Goal: Information Seeking & Learning: Find specific fact

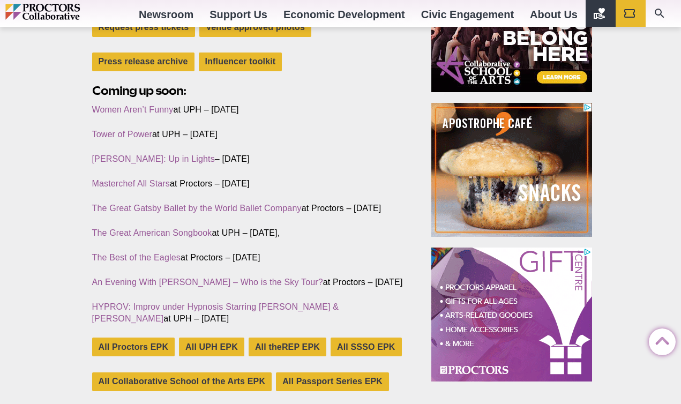
scroll to position [423, 0]
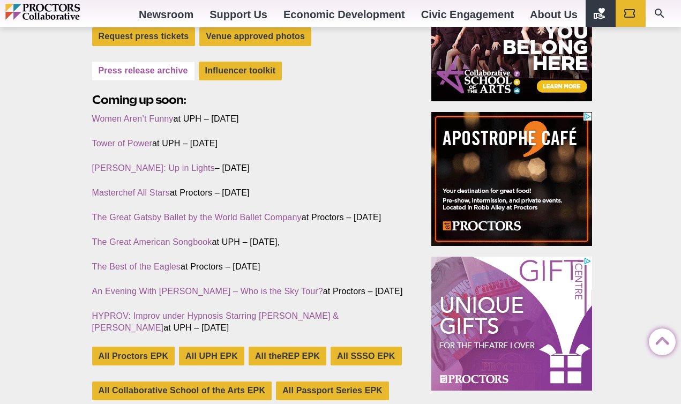
click at [117, 76] on link "Press release archive" at bounding box center [143, 71] width 102 height 19
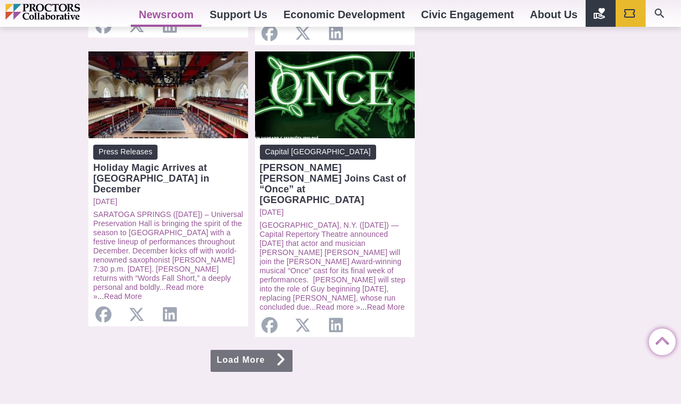
scroll to position [1132, 0]
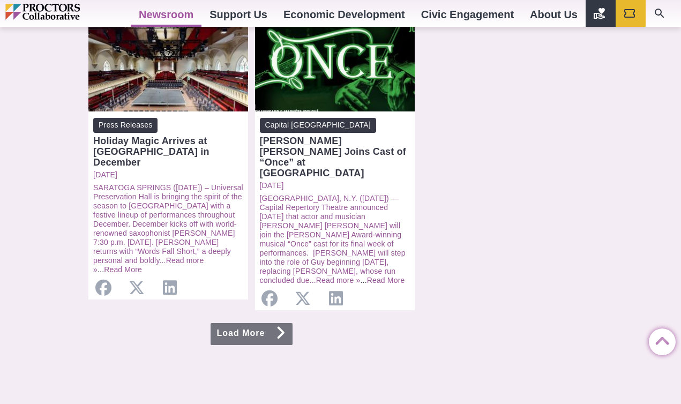
click at [245, 323] on link "Load More" at bounding box center [251, 334] width 82 height 22
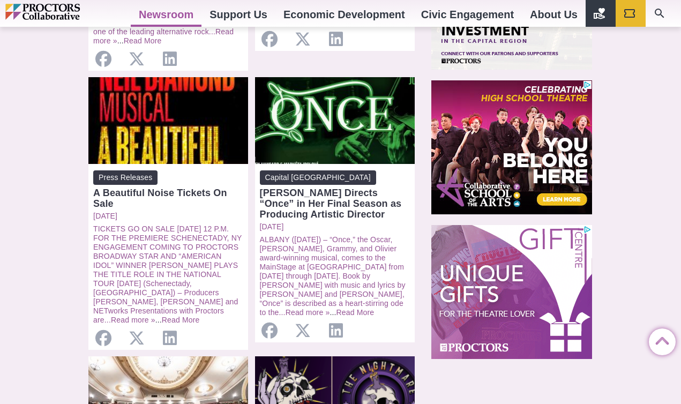
scroll to position [759, 0]
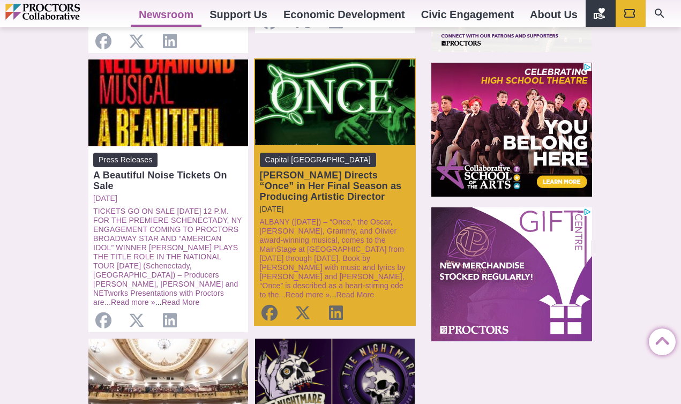
click at [360, 214] on p "Friday, June 27, 2025" at bounding box center [335, 209] width 150 height 9
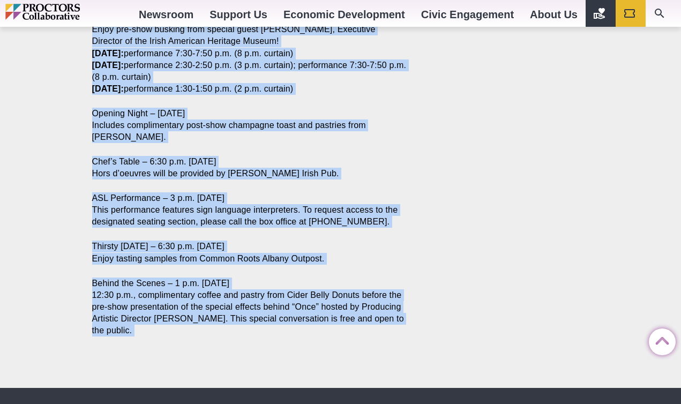
scroll to position [1350, 0]
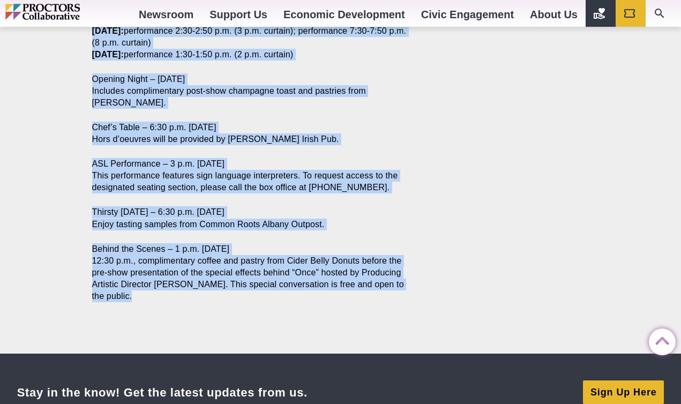
drag, startPoint x: 93, startPoint y: 65, endPoint x: 275, endPoint y: 272, distance: 276.3
copy article "ALBANY (June 30) – “Once,” the Oscar, Tony, Grammy, and Olivier award-winning m…"
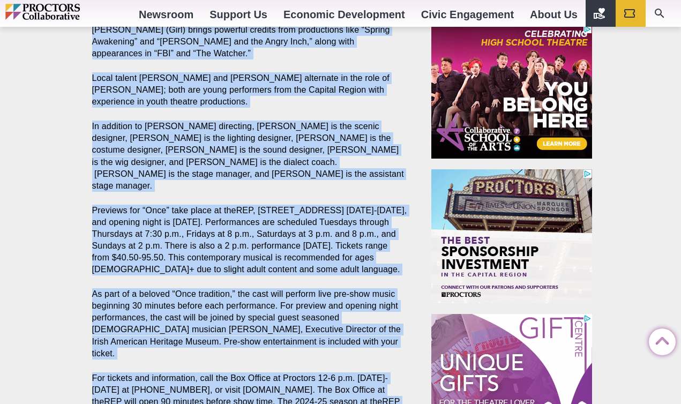
scroll to position [812, 0]
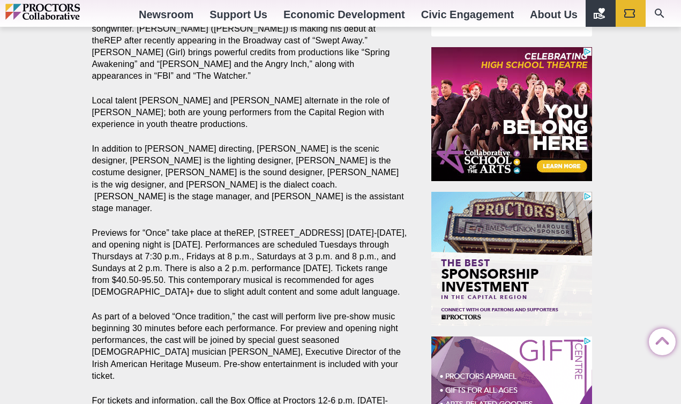
click at [296, 159] on p "In addition to Mancinelli-Cahill directing, Nora Marlow Smith is the scenic des…" at bounding box center [249, 178] width 315 height 71
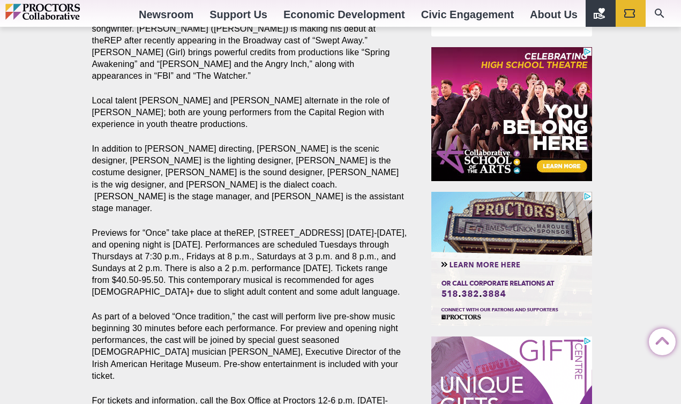
drag, startPoint x: 335, startPoint y: 175, endPoint x: 253, endPoint y: 129, distance: 93.7
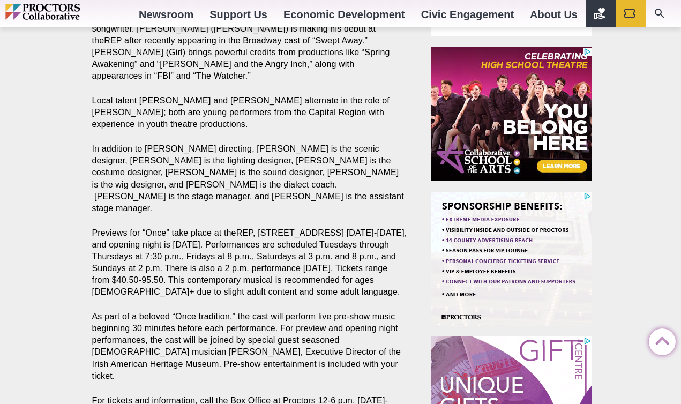
click at [253, 143] on p "In addition to Mancinelli-Cahill directing, Nora Marlow Smith is the scenic des…" at bounding box center [249, 178] width 315 height 71
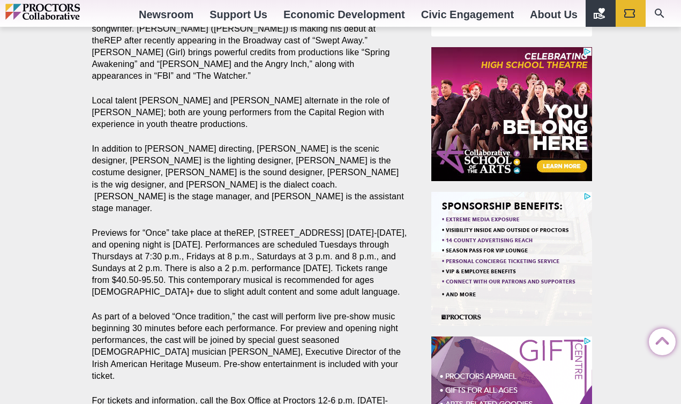
copy p "Nora Marlow Smith is the scenic designer, Travis McHale is the lighting designe…"
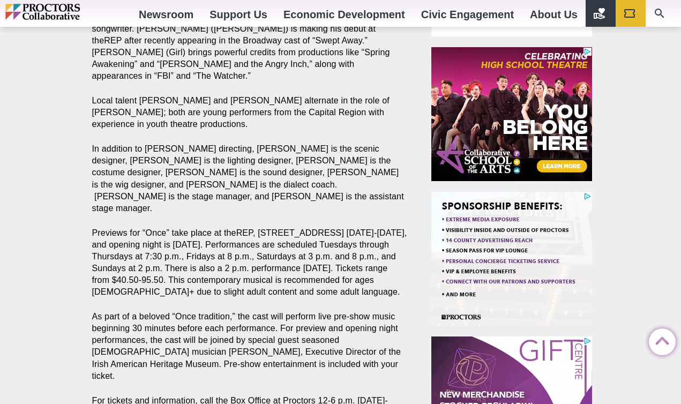
click at [290, 227] on p "Previews for “Once” take place at theREP, 251 N. Pearl St., Albany July 11-13, …" at bounding box center [249, 262] width 315 height 71
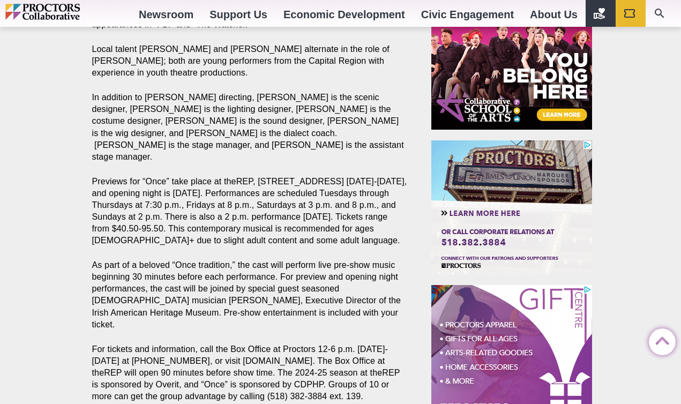
scroll to position [865, 0]
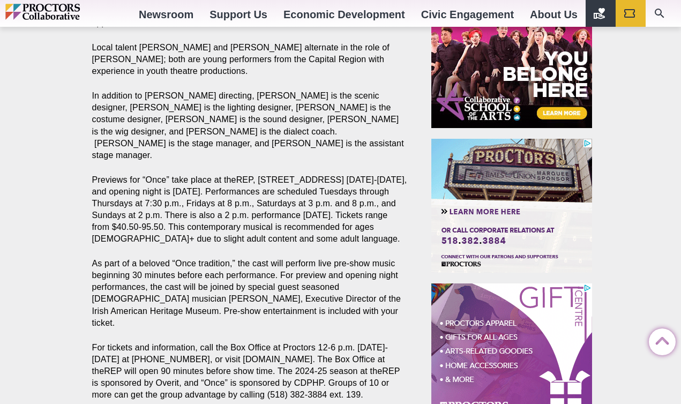
drag, startPoint x: 397, startPoint y: 202, endPoint x: 333, endPoint y: 198, distance: 64.5
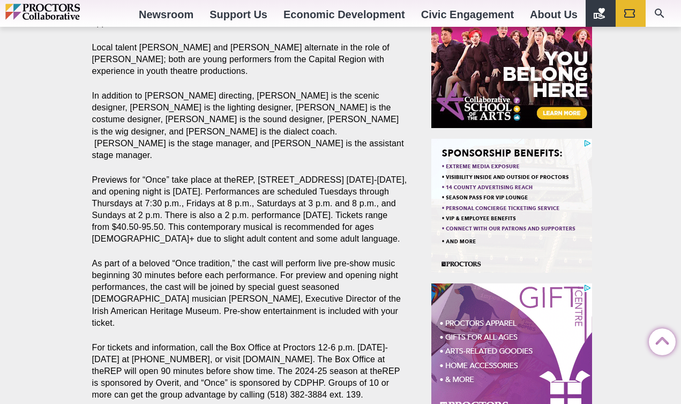
click at [333, 198] on p "Previews for “Once” take place at theREP, 251 N. Pearl St., Albany July 11-13, …" at bounding box center [249, 209] width 315 height 71
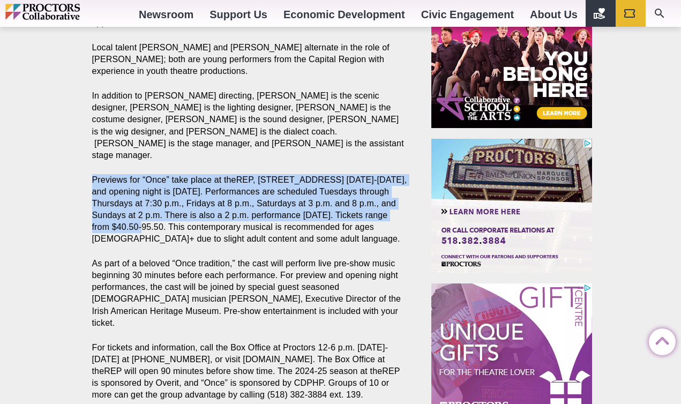
drag, startPoint x: 123, startPoint y: 190, endPoint x: 86, endPoint y: 148, distance: 55.8
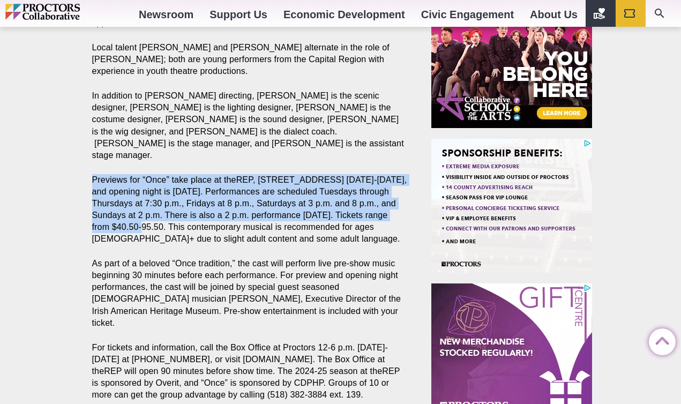
click at [86, 148] on section "Share Share on Facebook Share on Twitter/X Copy Link ALBANY (June 30) – “Once,”…" at bounding box center [252, 134] width 336 height 1331
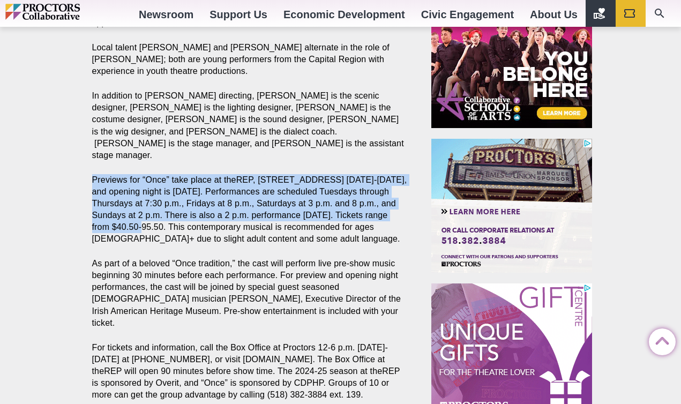
copy p "Previews for “Once” take place at theREP, 251 N. Pearl St., Albany July 11-13, …"
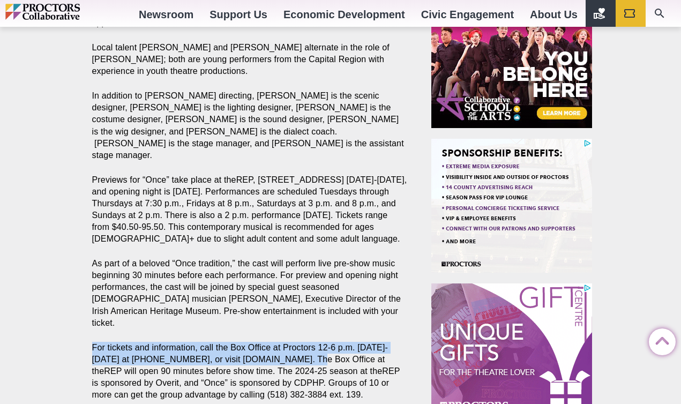
drag, startPoint x: 283, startPoint y: 312, endPoint x: 85, endPoint y: 298, distance: 199.2
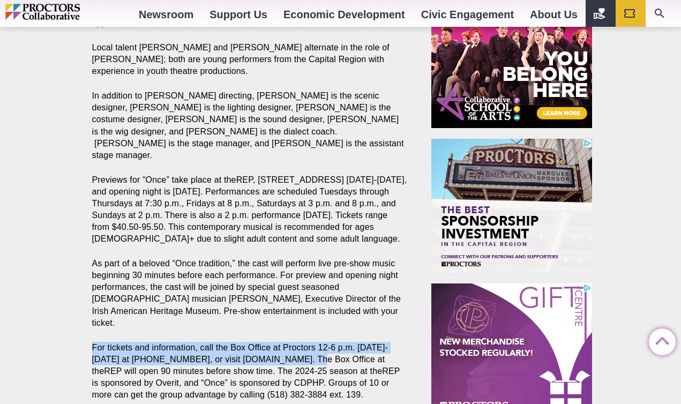
click at [85, 298] on section "Share Share on Facebook Share on Twitter/X Copy Link ALBANY (June 30) – “Once,”…" at bounding box center [252, 134] width 336 height 1331
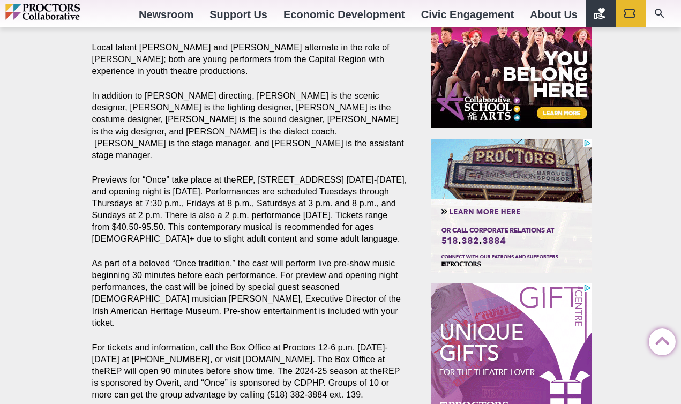
click at [319, 352] on p "For tickets and information, call the Box Office at Proctors 12-6 p.m. Tuesday-…" at bounding box center [249, 371] width 315 height 59
drag, startPoint x: 318, startPoint y: 347, endPoint x: 87, endPoint y: 304, distance: 234.8
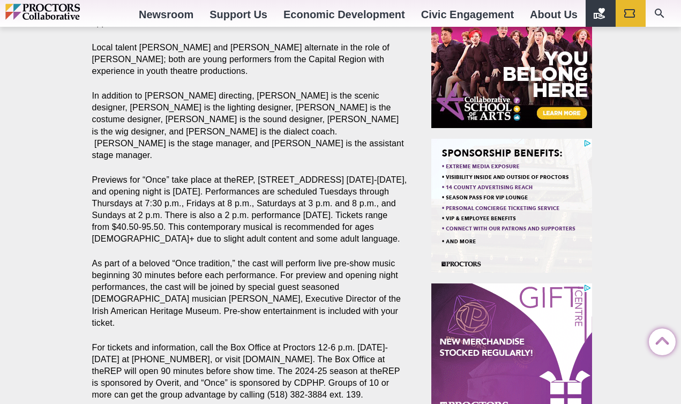
click at [87, 304] on section "Share Share on Facebook Share on Twitter/X Copy Link ALBANY (June 30) – “Once,”…" at bounding box center [252, 134] width 336 height 1331
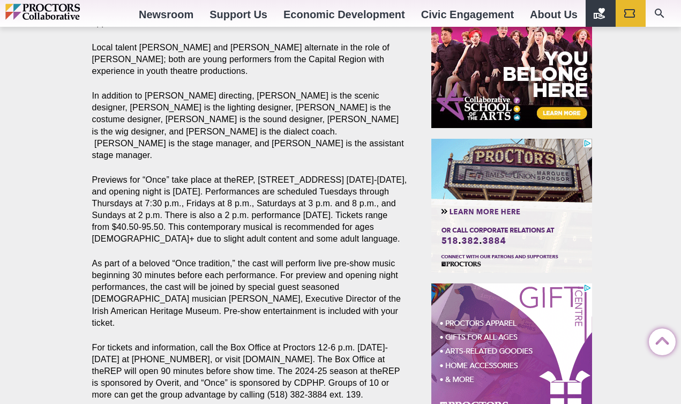
copy p "For tickets and information, call the Box Office at Proctors 12-6 p.m. Tuesday-…"
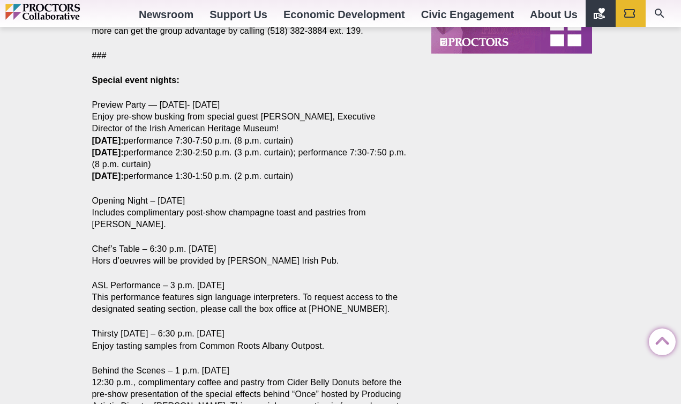
scroll to position [1231, 0]
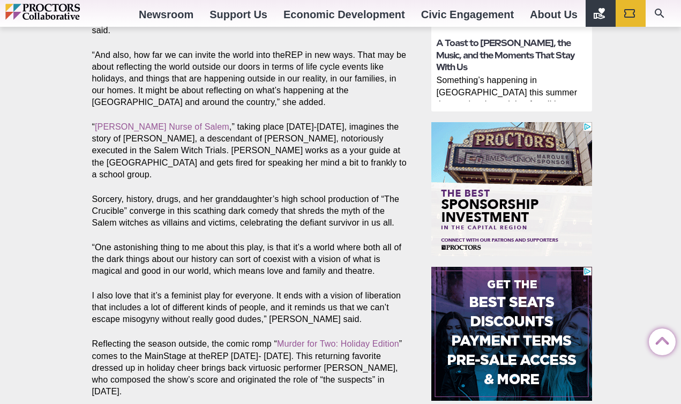
scroll to position [677, 0]
